Goal: Check status: Check status

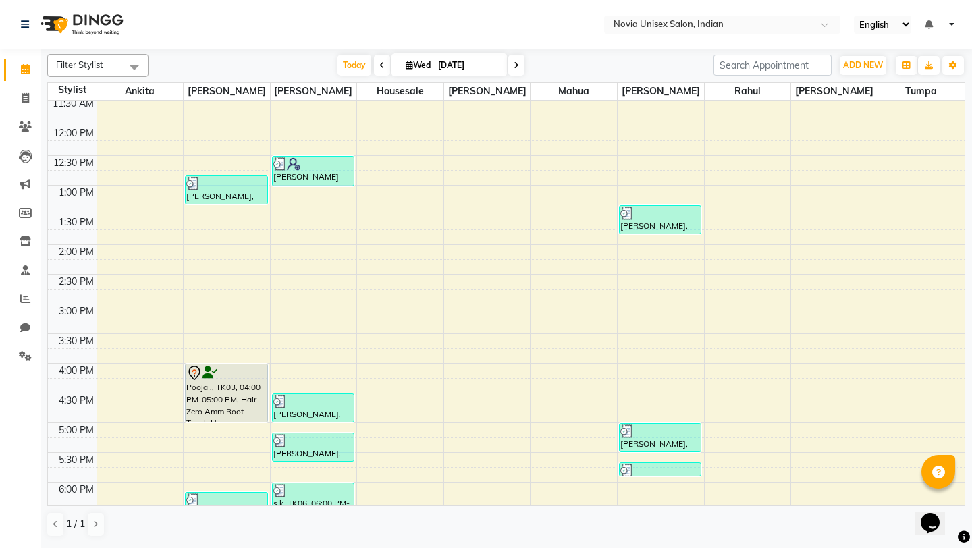
scroll to position [367, 0]
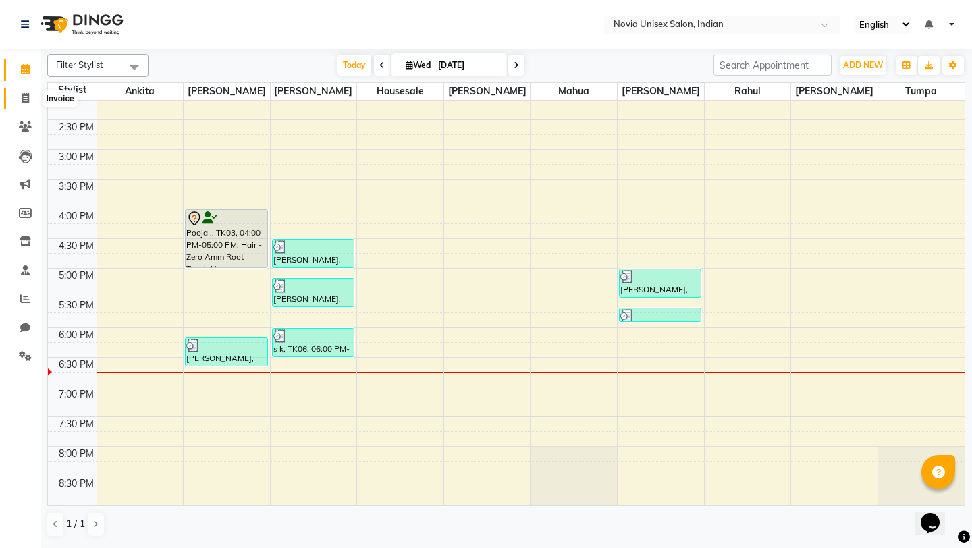
click at [24, 102] on icon at bounding box center [25, 98] width 7 height 10
select select "8772"
select select "service"
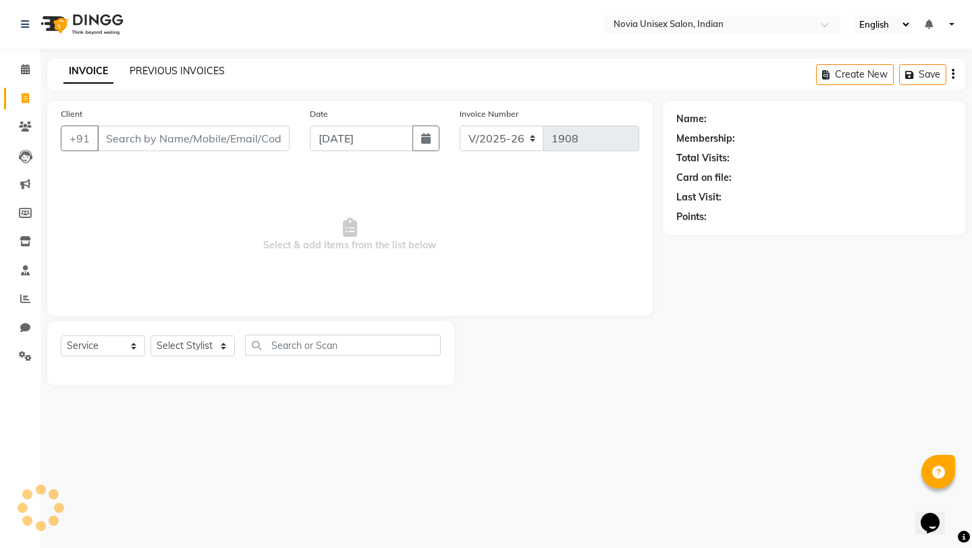
click at [199, 73] on link "PREVIOUS INVOICES" at bounding box center [177, 71] width 95 height 12
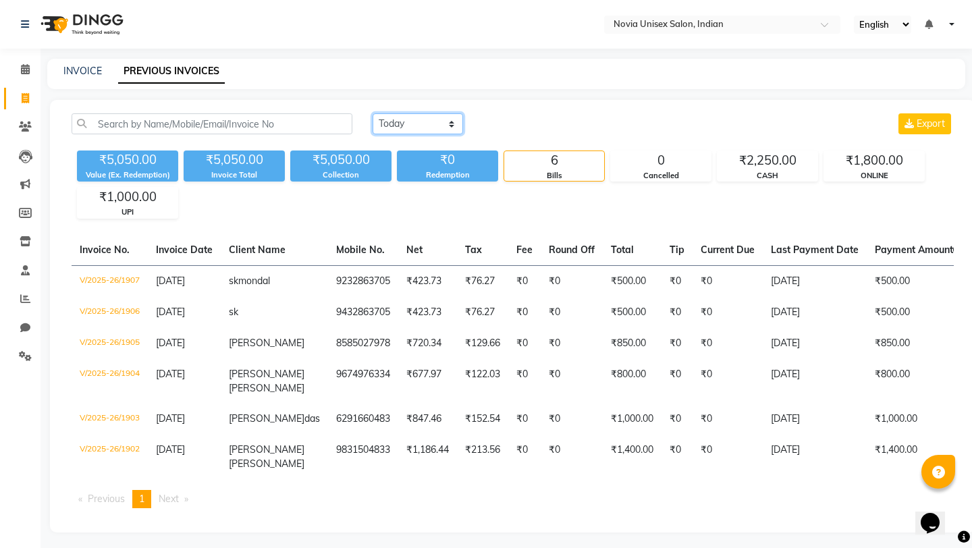
click at [429, 124] on select "Today Yesterday Custom Range" at bounding box center [418, 123] width 90 height 21
select select "range"
click at [373, 113] on select "Today Yesterday Custom Range" at bounding box center [418, 123] width 90 height 21
click at [529, 123] on input "[DATE]" at bounding box center [528, 124] width 95 height 19
select select "9"
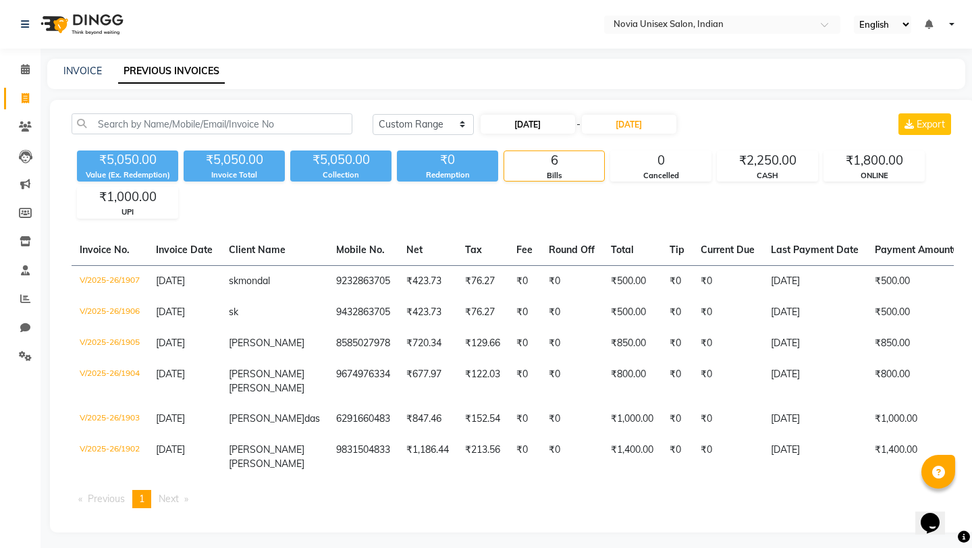
select select "2025"
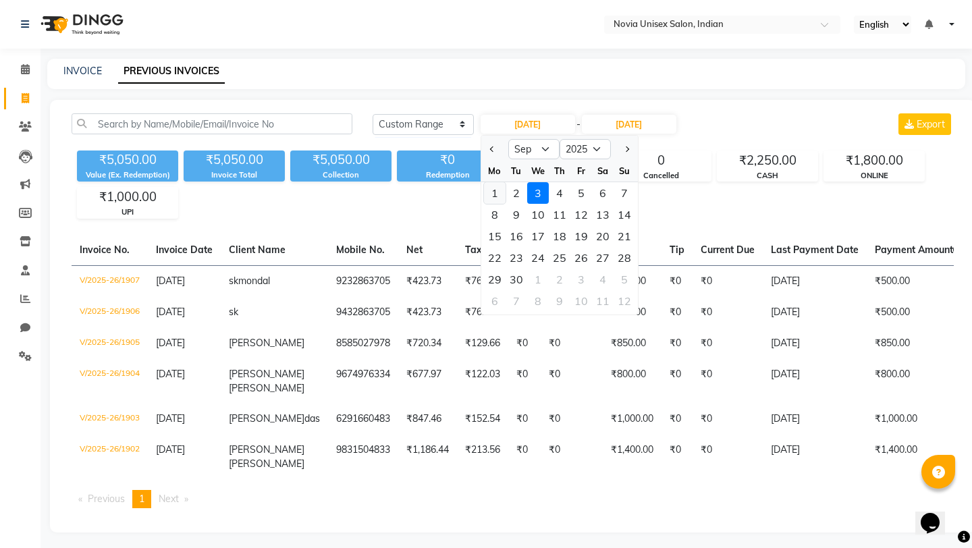
click at [494, 194] on div "1" at bounding box center [495, 193] width 22 height 22
type input "01-09-2025"
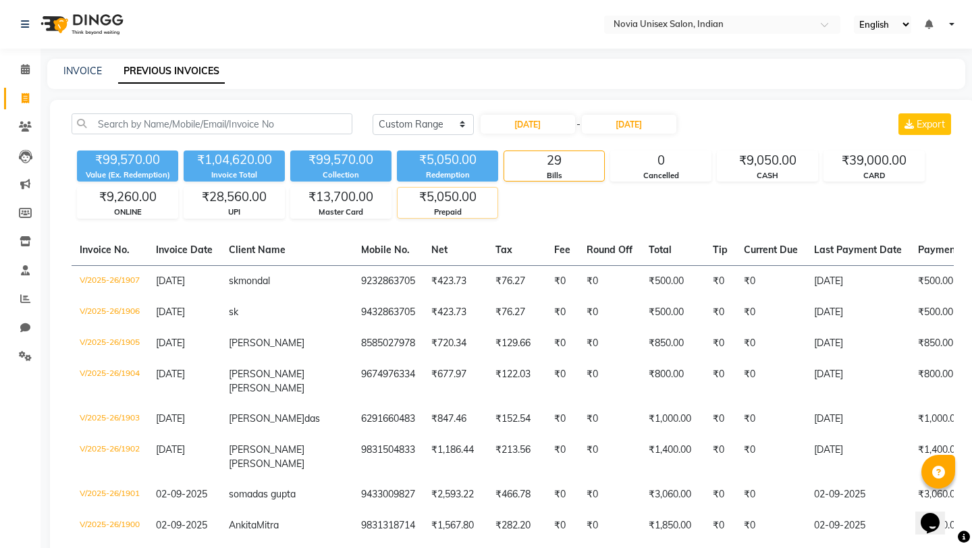
click at [433, 211] on div "Prepaid" at bounding box center [448, 212] width 100 height 11
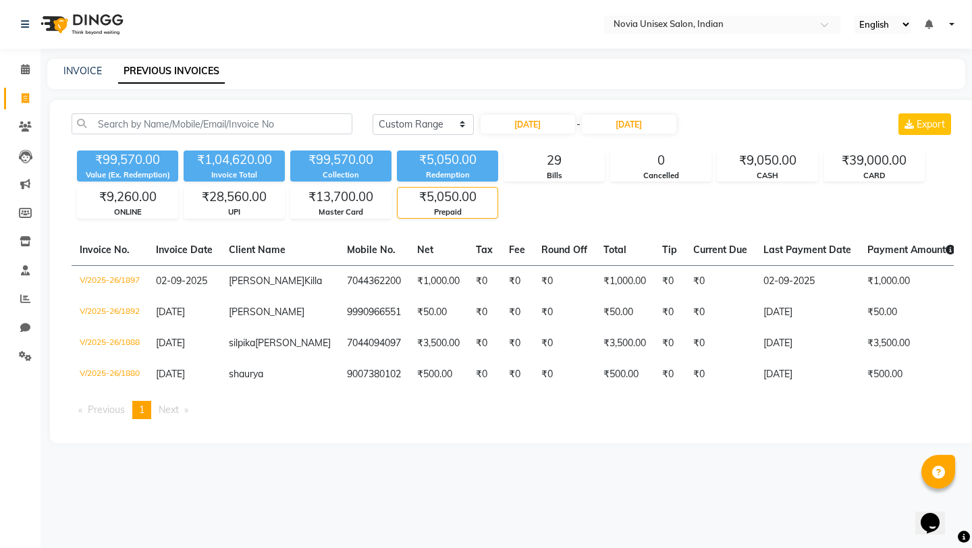
click at [433, 211] on div "Prepaid" at bounding box center [448, 212] width 100 height 11
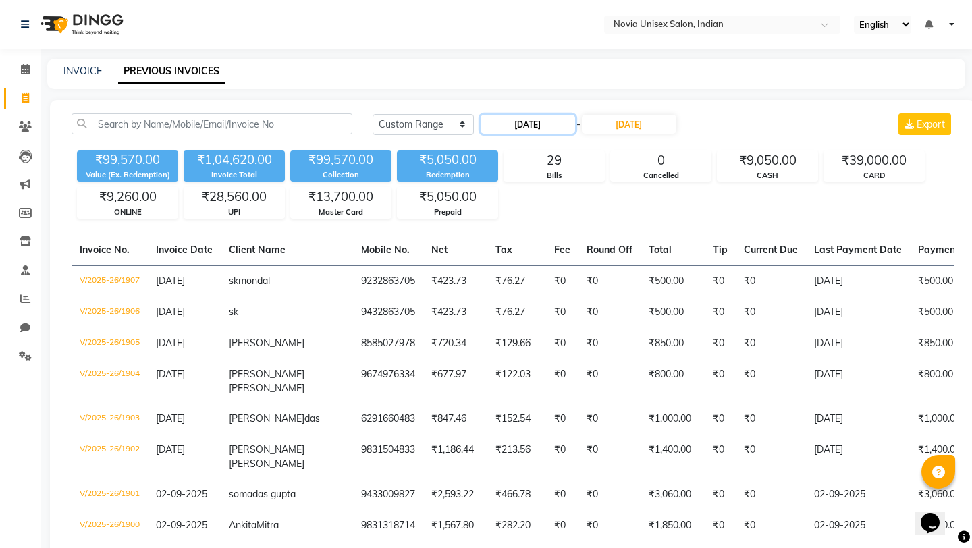
click at [533, 124] on input "01-09-2025" at bounding box center [528, 124] width 95 height 19
select select "9"
select select "2025"
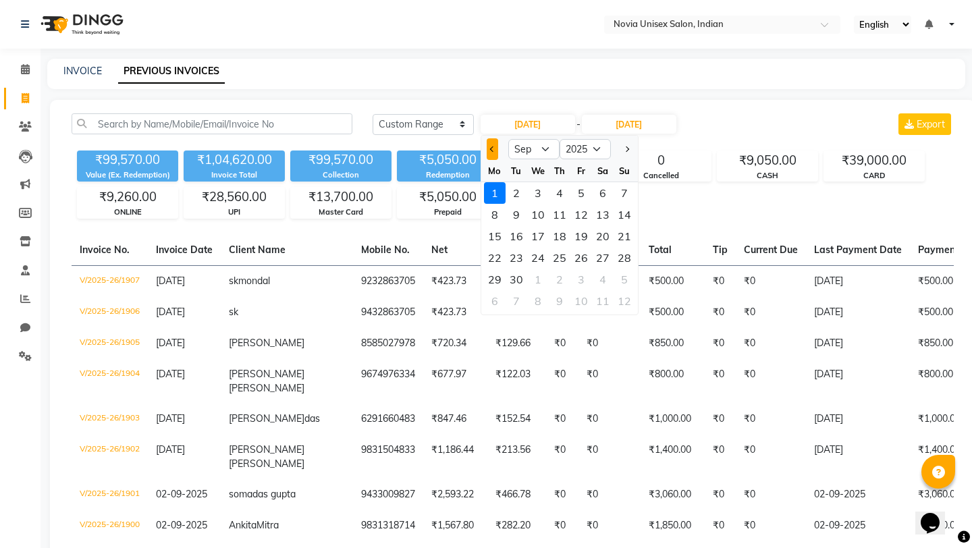
click at [488, 149] on button "Previous month" at bounding box center [492, 149] width 11 height 22
select select "8"
click at [539, 238] on div "13" at bounding box center [538, 236] width 22 height 22
type input "13-08-2025"
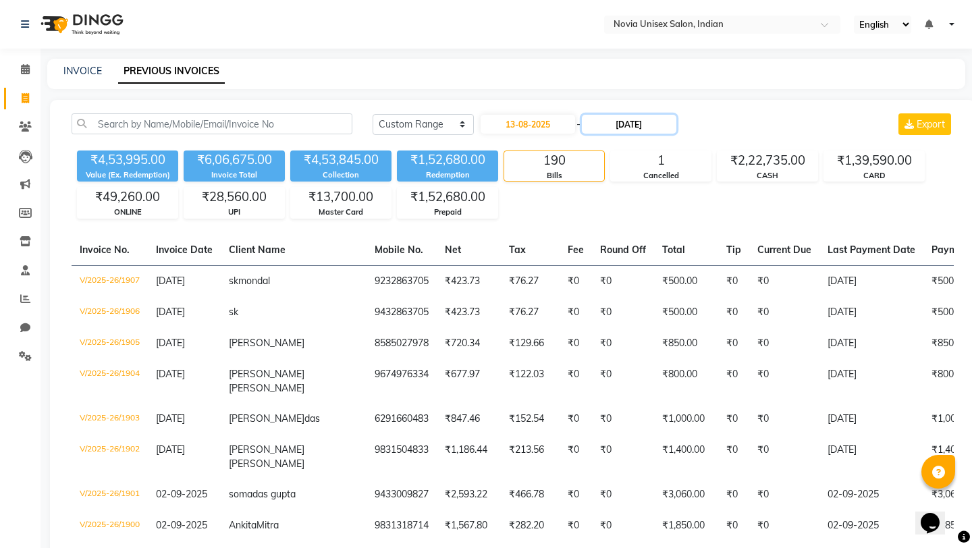
click at [606, 128] on input "03-09-2025" at bounding box center [629, 124] width 95 height 19
select select "9"
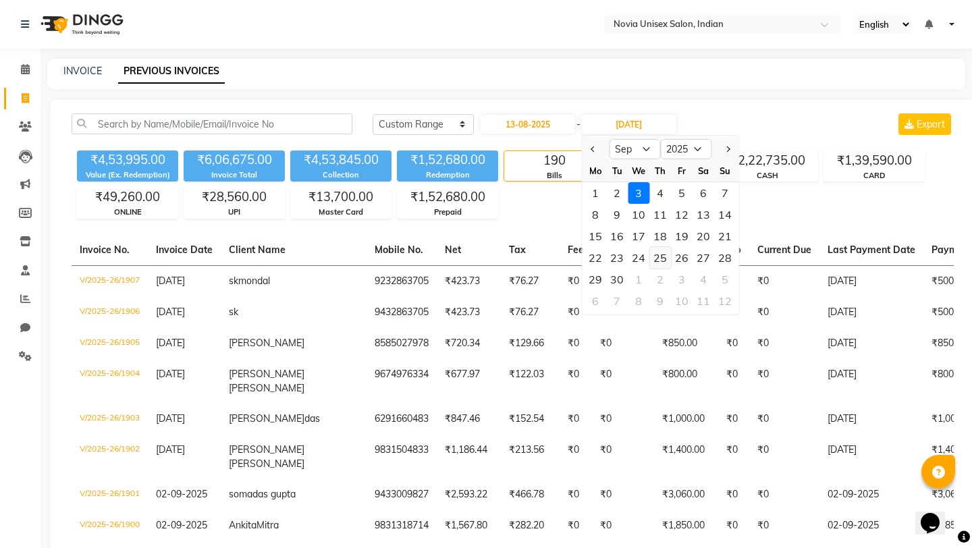
click at [662, 255] on div "25" at bounding box center [660, 258] width 22 height 22
type input "25-09-2025"
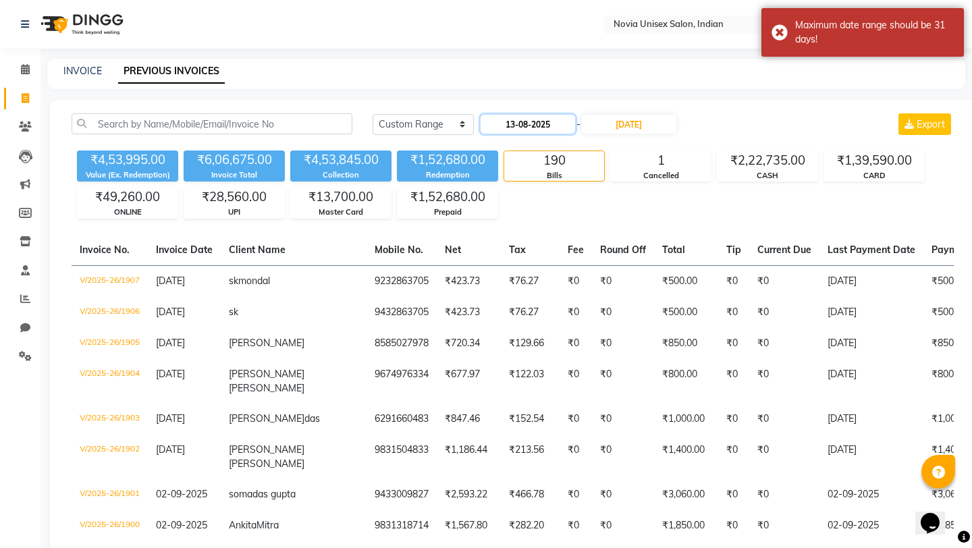
click at [560, 117] on input "13-08-2025" at bounding box center [528, 124] width 95 height 19
select select "8"
select select "2025"
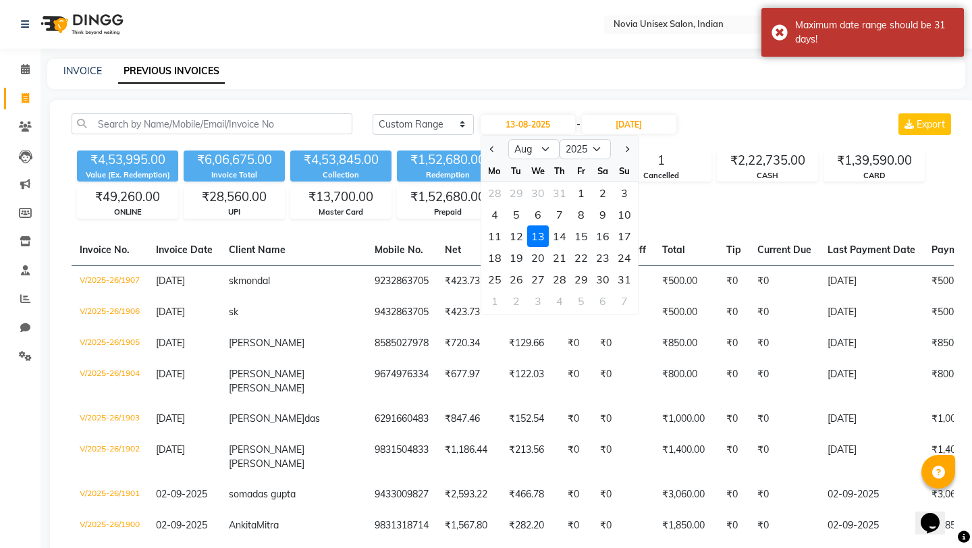
click at [543, 237] on div "13" at bounding box center [538, 236] width 22 height 22
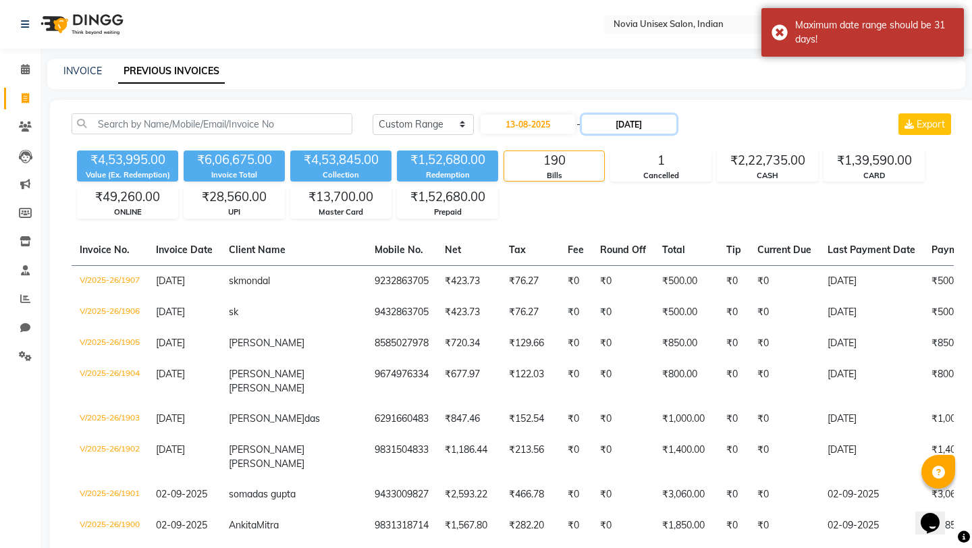
click at [621, 121] on input "25-09-2025" at bounding box center [629, 124] width 95 height 19
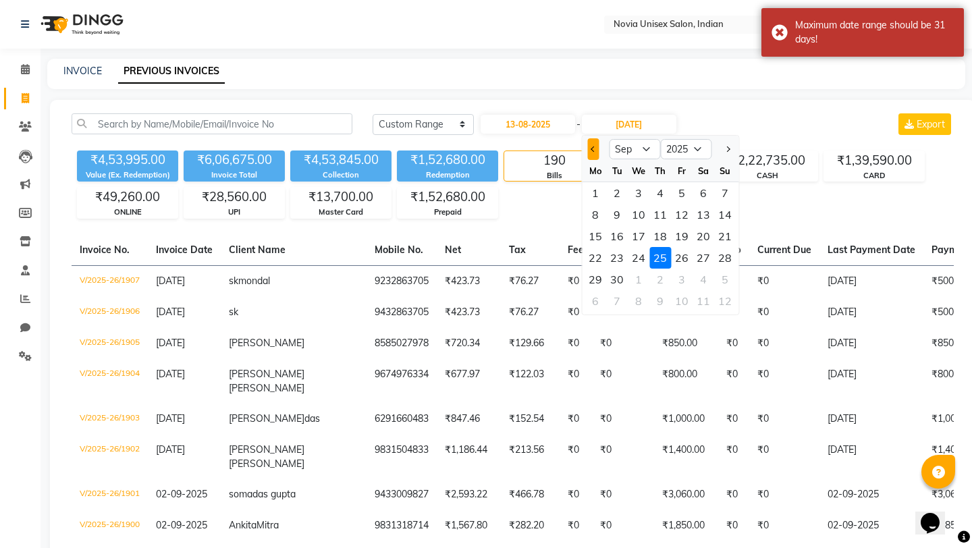
click at [594, 147] on span "Previous month" at bounding box center [593, 148] width 5 height 5
select select "8"
click at [727, 277] on div "31" at bounding box center [725, 280] width 22 height 22
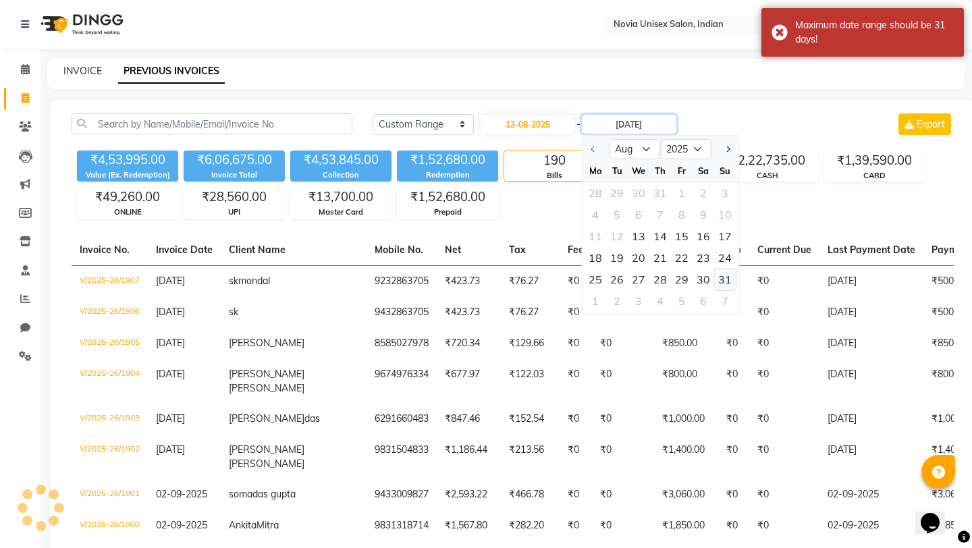
type input "31-08-2025"
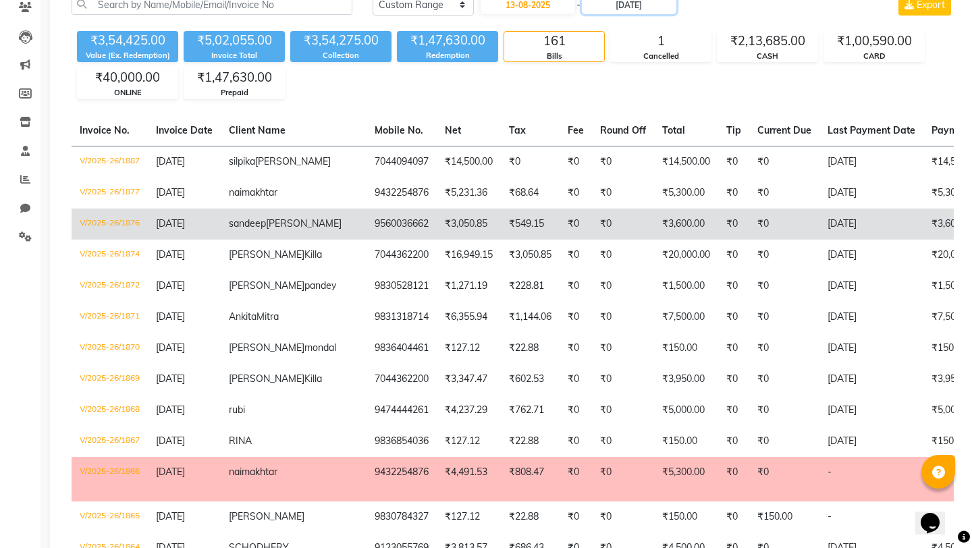
scroll to position [119, 0]
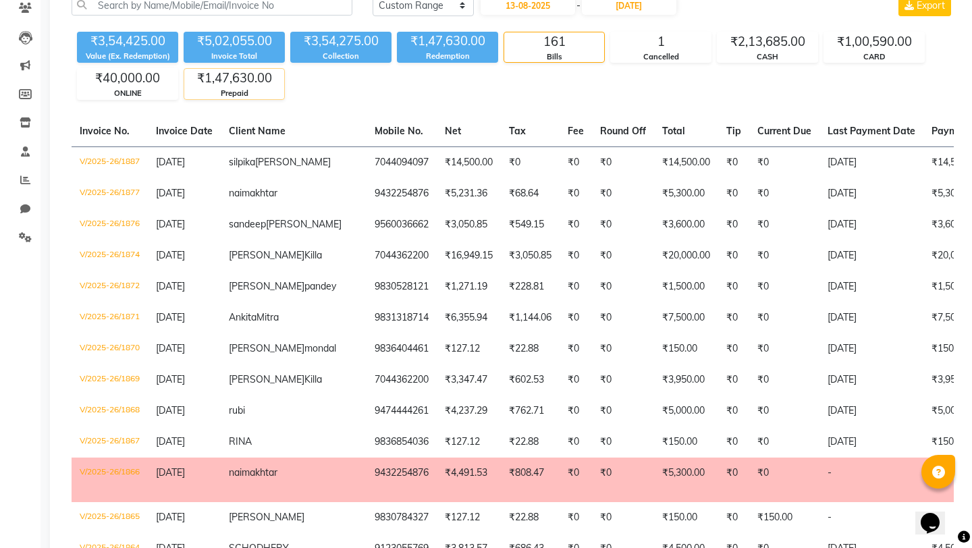
click at [260, 95] on div "Prepaid" at bounding box center [234, 93] width 100 height 11
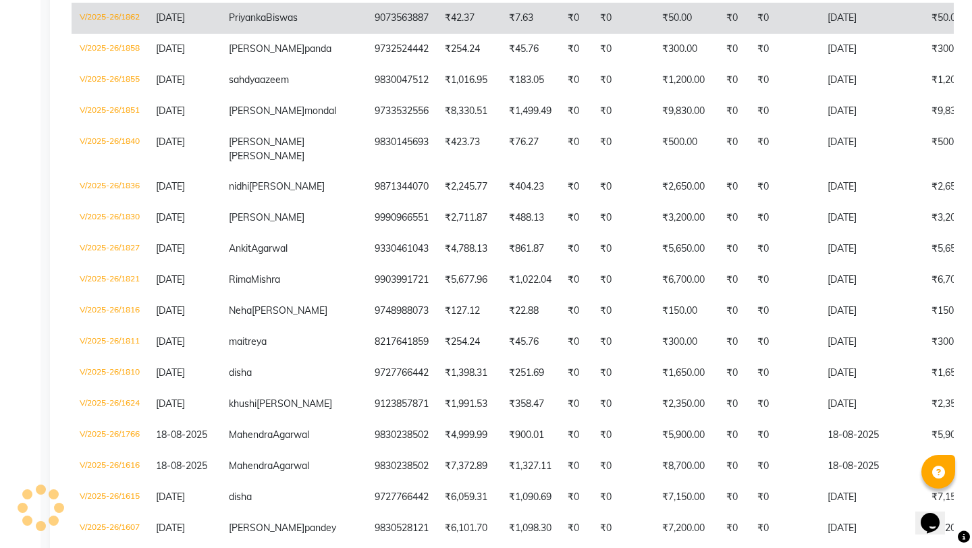
scroll to position [0, 0]
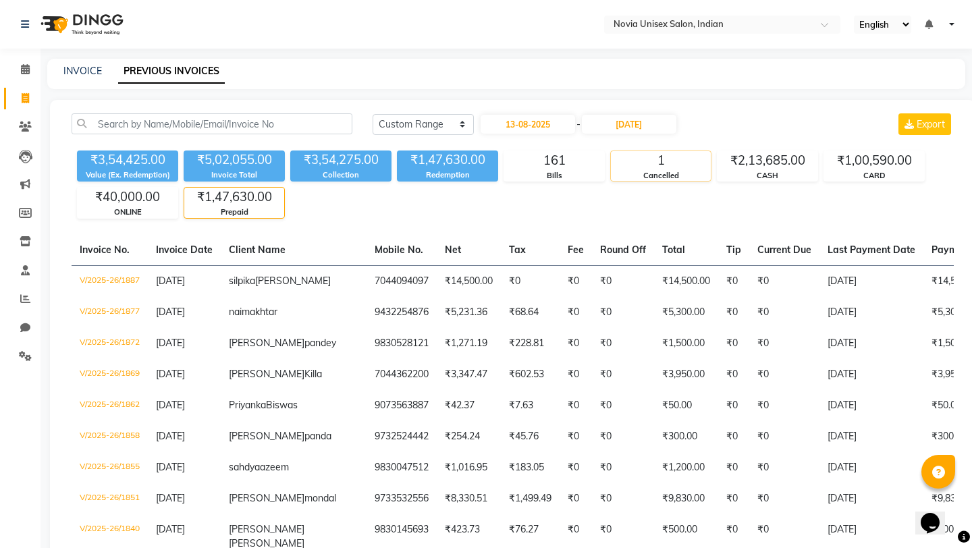
click at [664, 159] on div "1" at bounding box center [661, 160] width 100 height 19
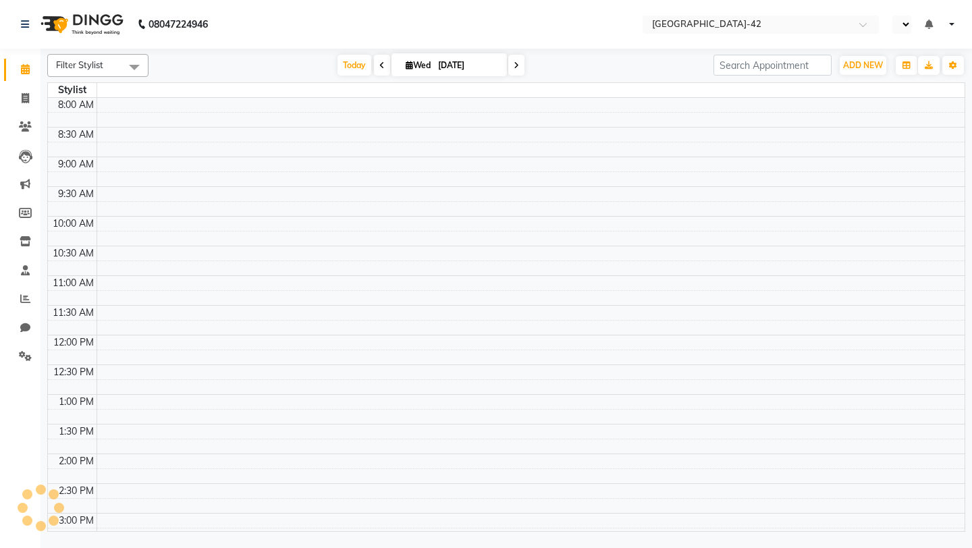
select select "en"
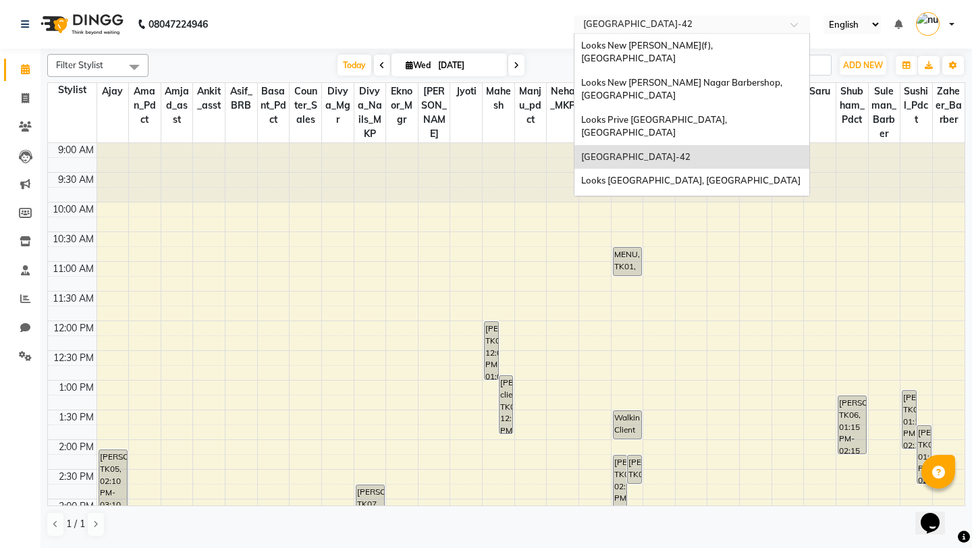
click at [590, 21] on input "text" at bounding box center [679, 26] width 196 height 14
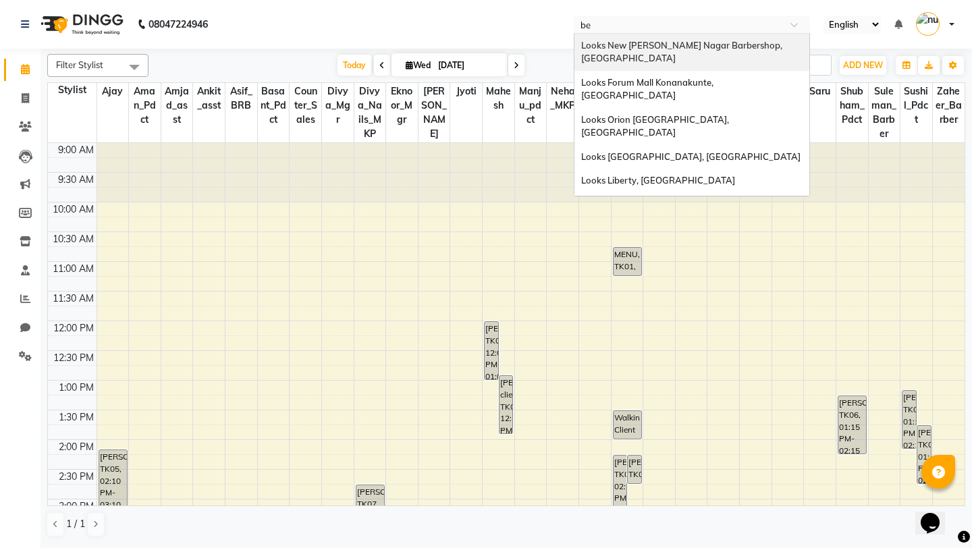
type input "b"
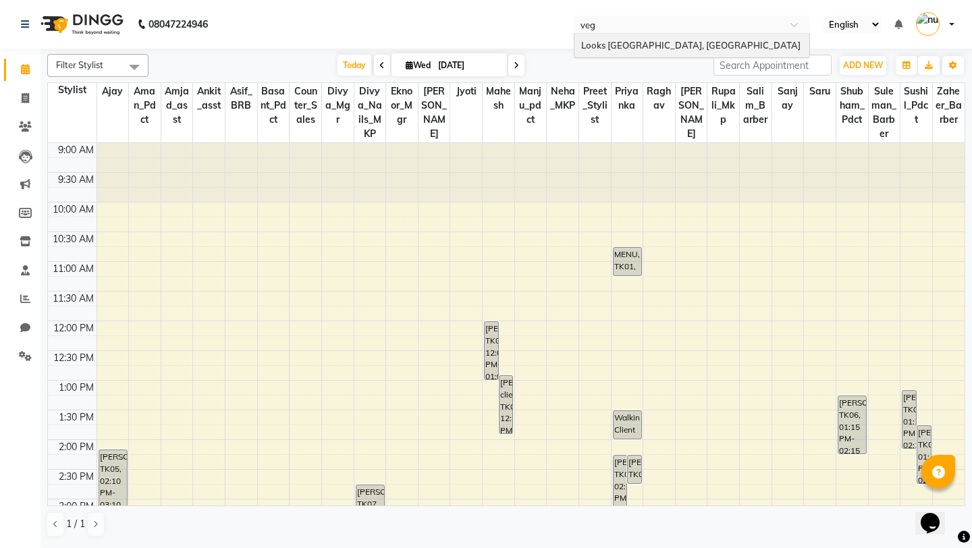
type input "vega"
click at [619, 44] on span "Looks [GEOGRAPHIC_DATA], [GEOGRAPHIC_DATA]" at bounding box center [690, 45] width 219 height 11
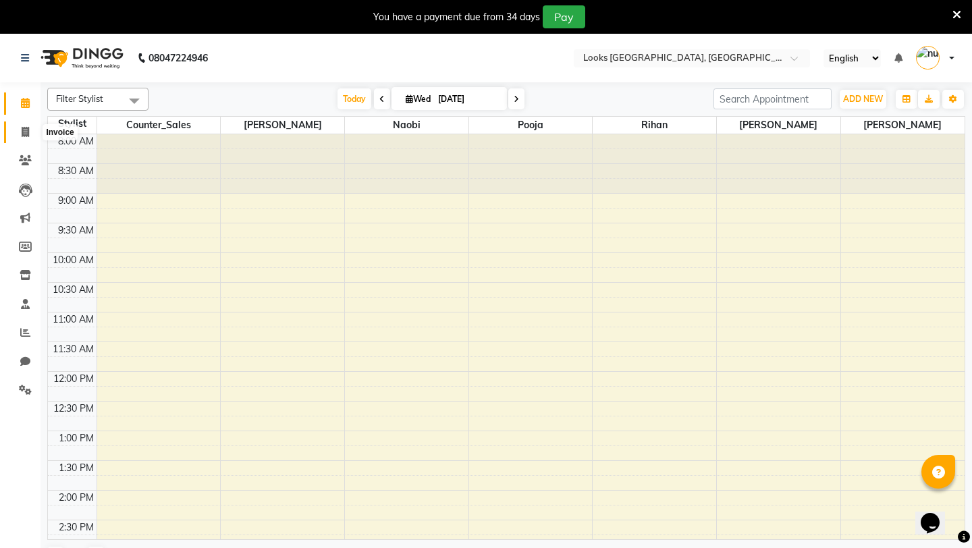
click at [22, 132] on icon at bounding box center [25, 132] width 7 height 10
select select "service"
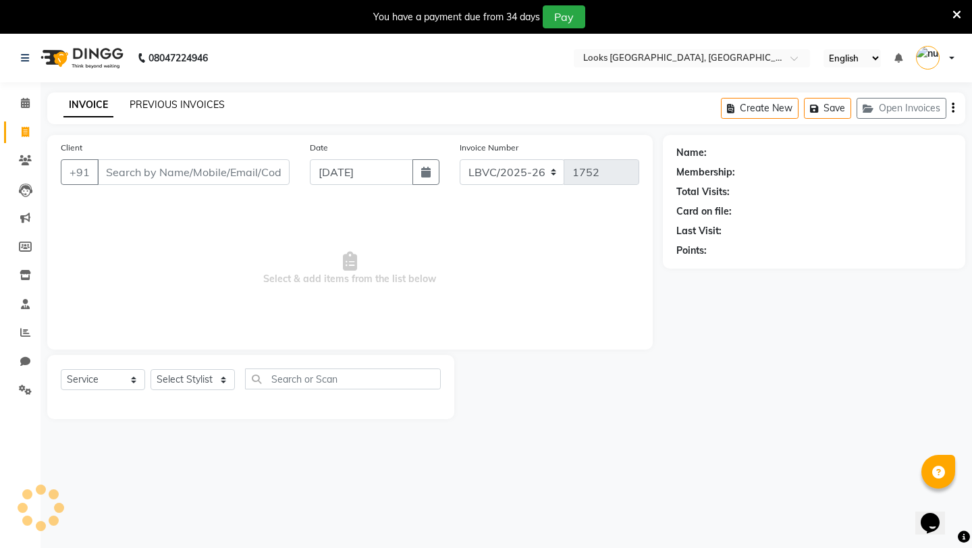
click at [200, 99] on link "PREVIOUS INVOICES" at bounding box center [177, 105] width 95 height 12
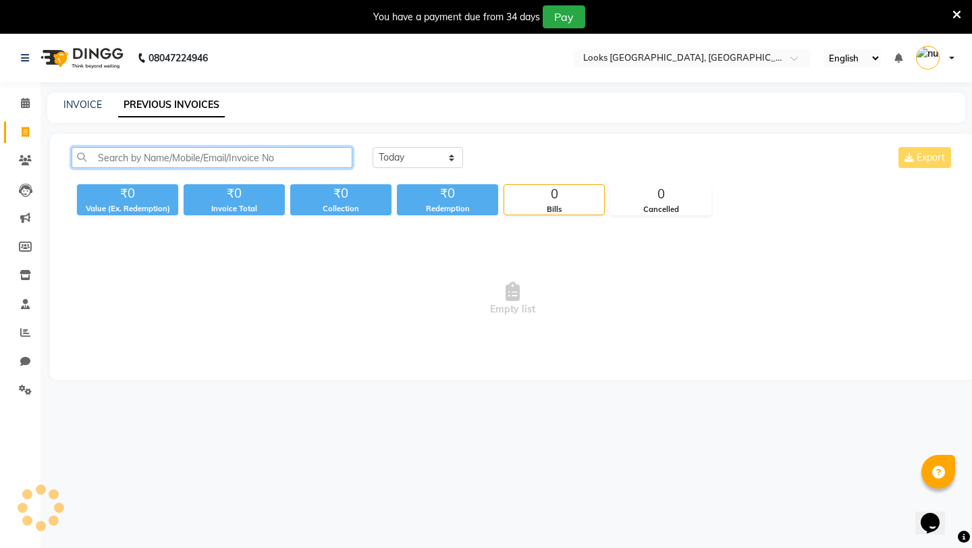
click at [287, 153] on input "text" at bounding box center [212, 157] width 281 height 21
paste input "LBVC/2025-26/1645"
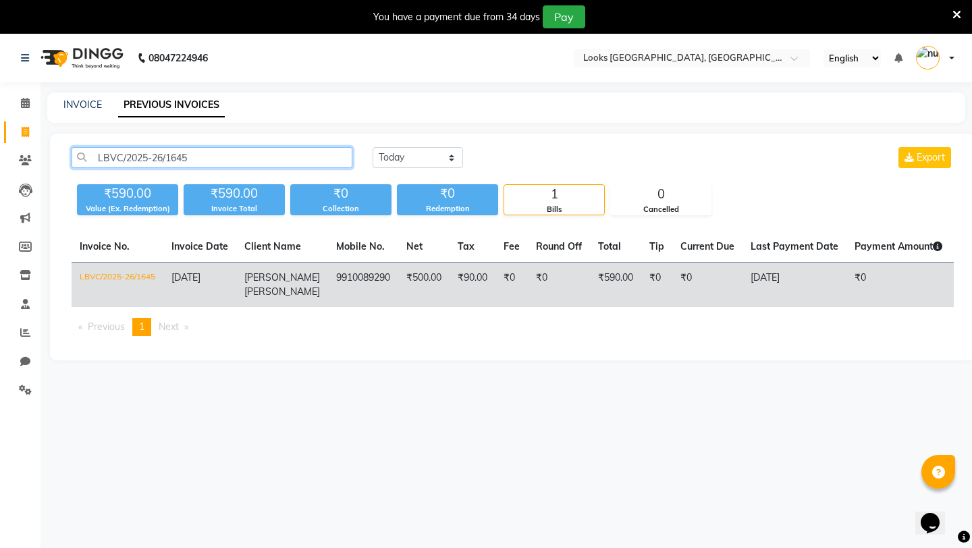
type input "LBVC/2025-26/1645"
click at [140, 274] on td "LBVC/2025-26/1645" at bounding box center [118, 285] width 92 height 45
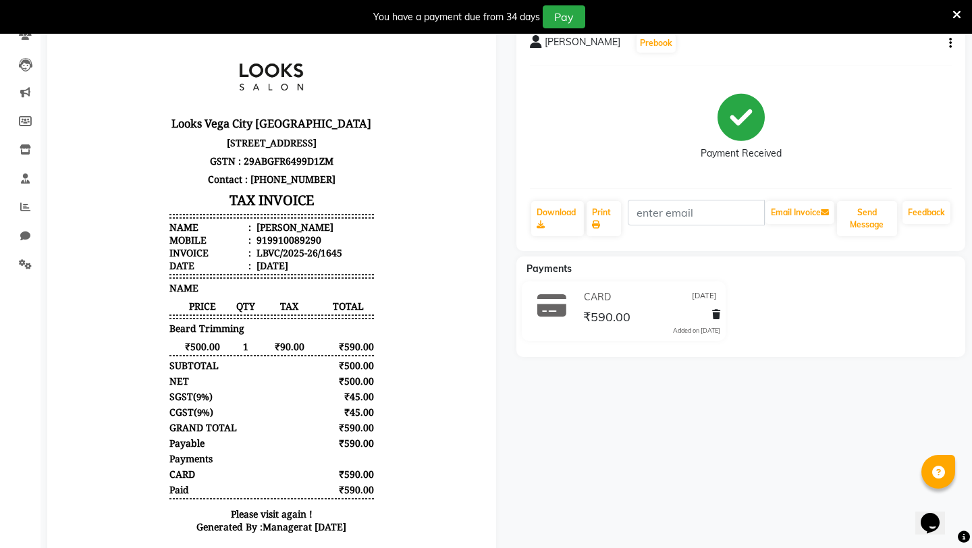
scroll to position [138, 0]
